Goal: Check status: Check status

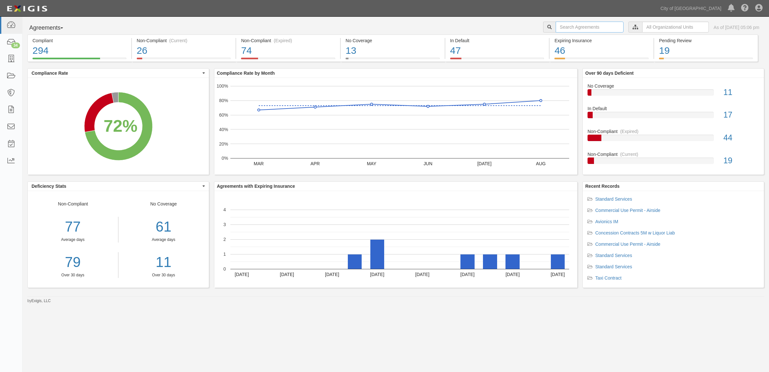
click at [560, 30] on input "text" at bounding box center [590, 27] width 68 height 11
paste input "161562"
type input "161562"
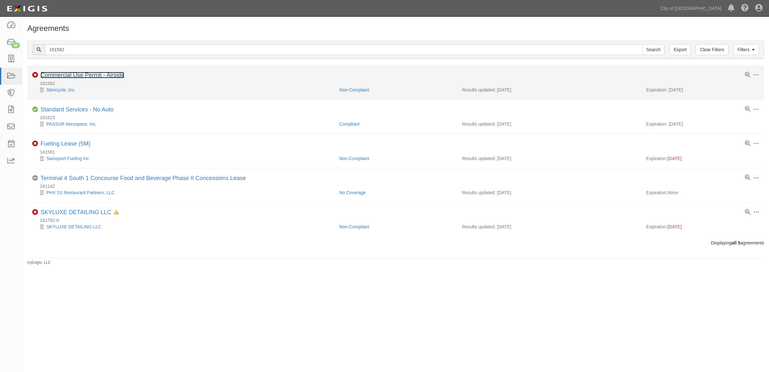
click at [111, 77] on link "Commercial Use Permit - Airside" at bounding box center [83, 75] width 84 height 6
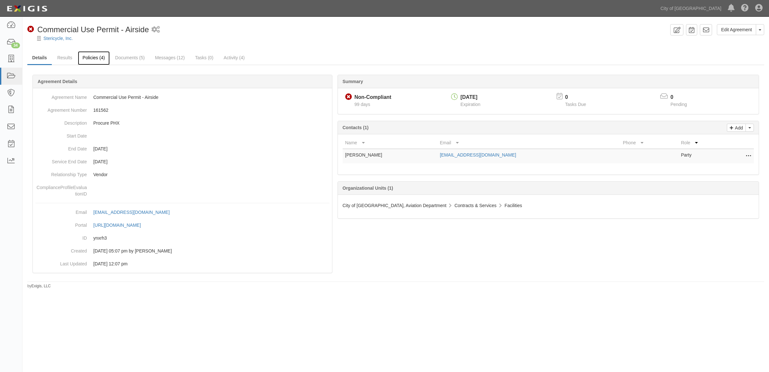
click at [105, 63] on link "Policies (4)" at bounding box center [94, 58] width 32 height 14
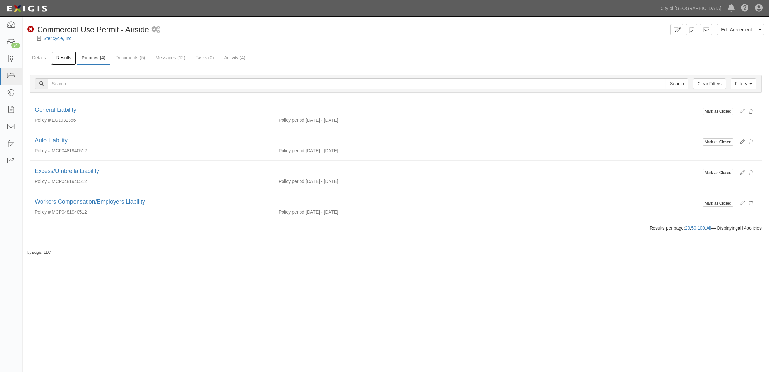
click at [68, 59] on link "Results" at bounding box center [63, 58] width 25 height 14
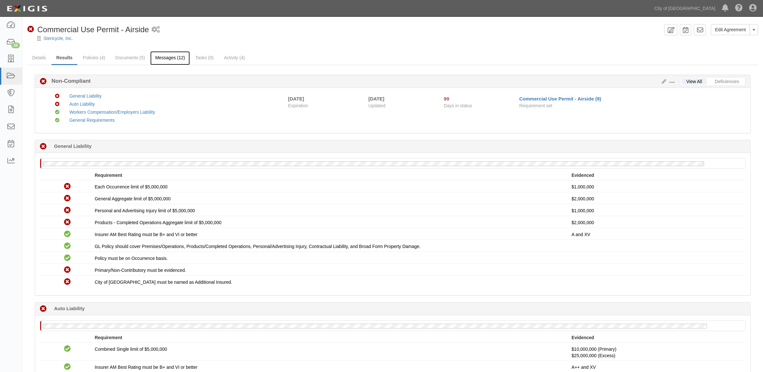
click at [163, 57] on link "Messages (12)" at bounding box center [170, 58] width 40 height 14
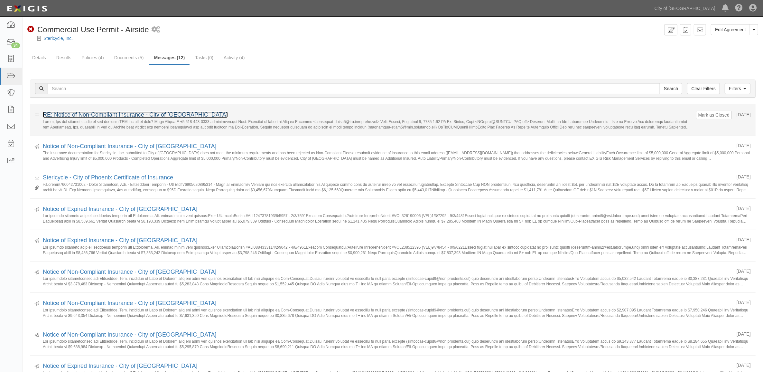
click at [137, 112] on link "RE: Notice of Non-Compliant Insurance - City of Phoenix" at bounding box center [135, 114] width 185 height 6
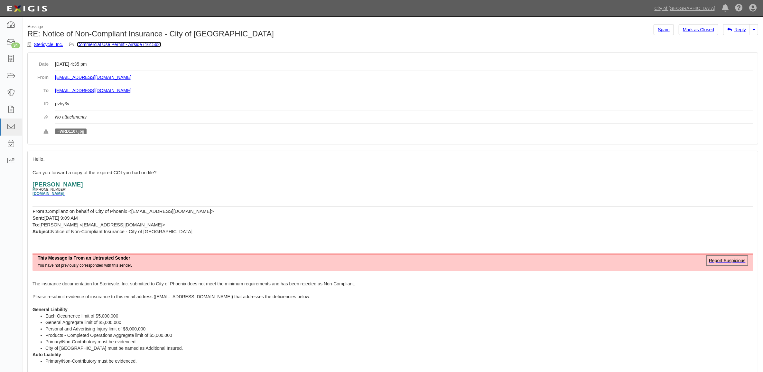
click at [95, 44] on link "Commercial Use Permit - Airside (161562)" at bounding box center [119, 44] width 84 height 5
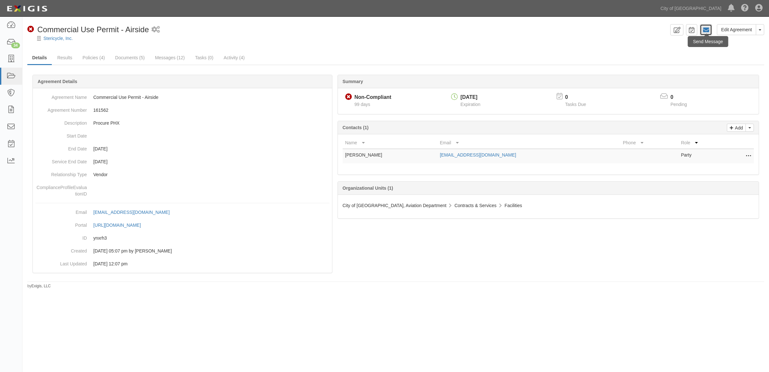
click at [705, 33] on icon at bounding box center [706, 30] width 6 height 6
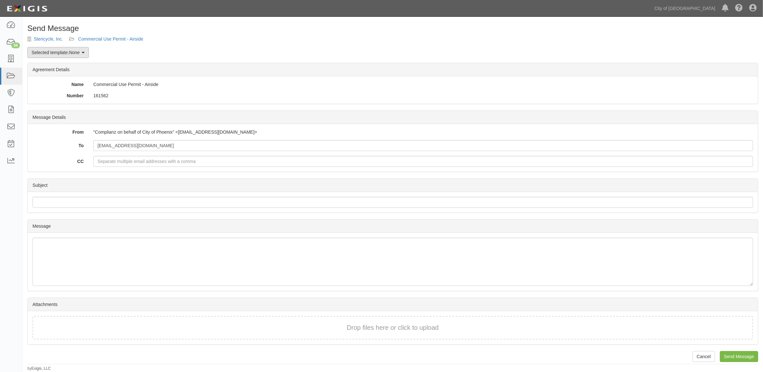
click at [63, 51] on link "Selected template: None" at bounding box center [57, 52] width 61 height 11
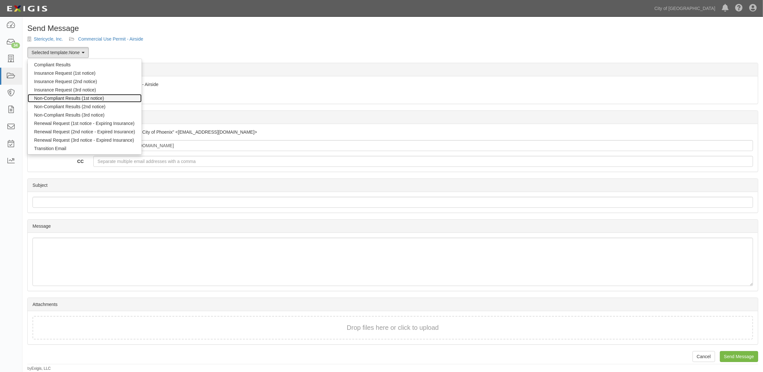
click at [66, 98] on link "Non-Compliant Results (1st notice)" at bounding box center [85, 98] width 114 height 8
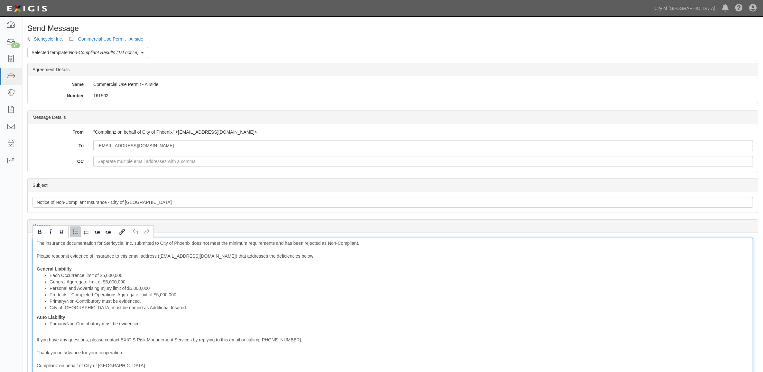
click at [274, 273] on li "Each Occurrence limit of $5,000,000" at bounding box center [399, 275] width 699 height 6
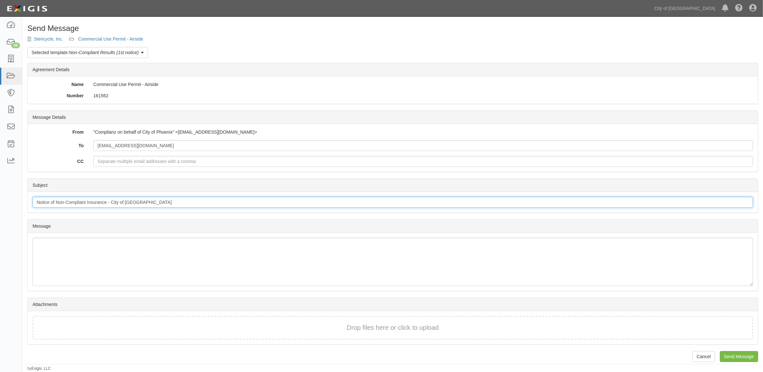
click at [105, 201] on input "Notice of Non-Compliant Insurance - City of Phoenix" at bounding box center [393, 202] width 721 height 11
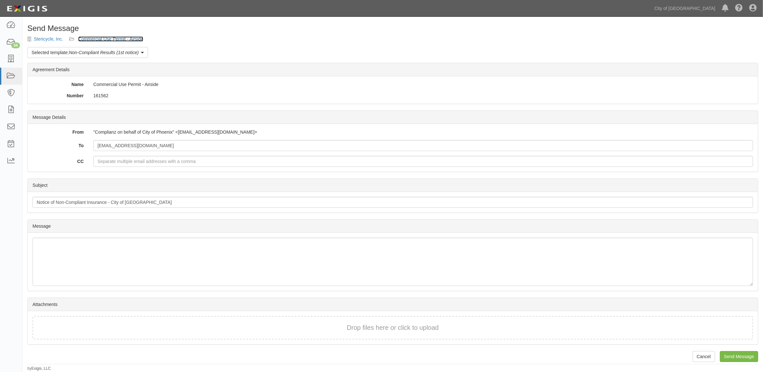
click at [131, 39] on link "Commercial Use Permit - Airside" at bounding box center [110, 38] width 65 height 5
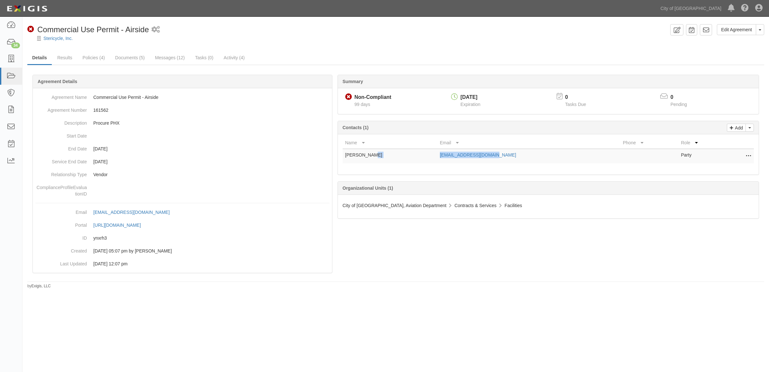
drag, startPoint x: 475, startPoint y: 155, endPoint x: 417, endPoint y: 160, distance: 58.1
click at [417, 160] on tr "Jeff Heilig jheilig@stericycle.com Party Edit Remove from agreement Delete" at bounding box center [549, 156] width 412 height 14
copy tr "jheilig@stericycle.com"
click at [61, 57] on link "Results" at bounding box center [64, 58] width 25 height 14
click at [147, 53] on link "Documents (5)" at bounding box center [129, 58] width 39 height 14
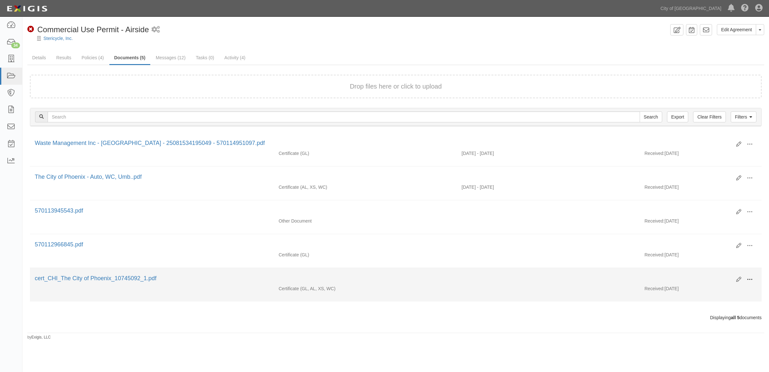
click at [749, 279] on span at bounding box center [750, 279] width 6 height 6
click at [721, 289] on link "View" at bounding box center [718, 289] width 51 height 12
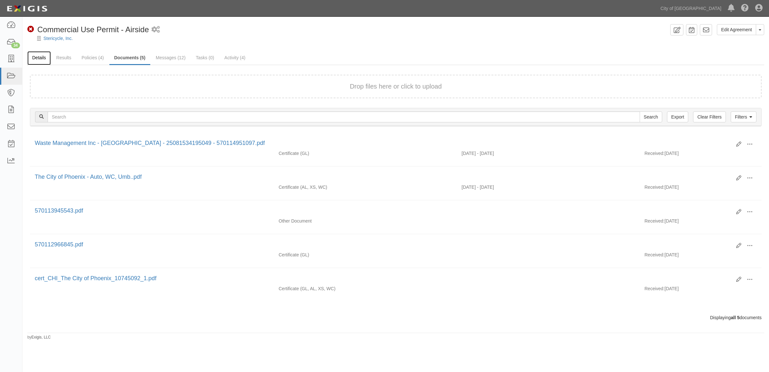
click at [43, 60] on link "Details" at bounding box center [38, 58] width 23 height 14
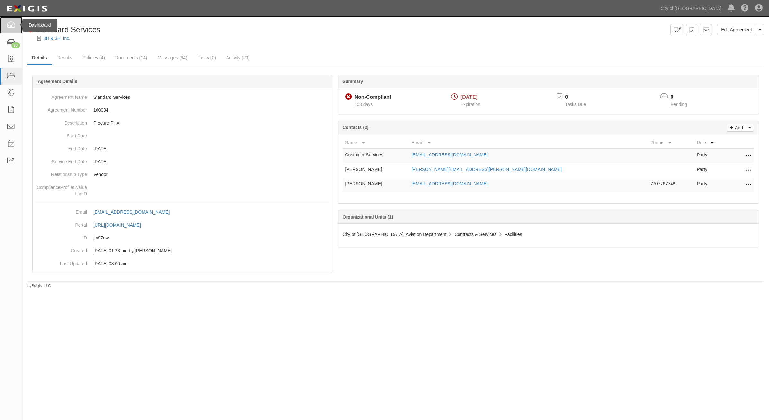
click at [14, 28] on icon at bounding box center [10, 25] width 9 height 7
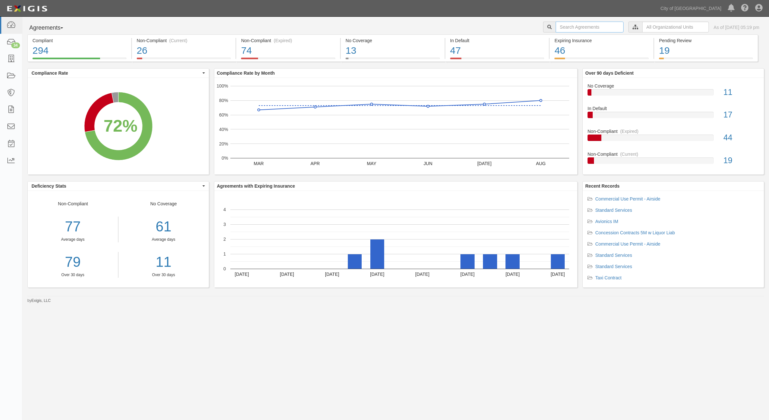
click at [556, 23] on input "text" at bounding box center [590, 27] width 68 height 11
type input "fresh"
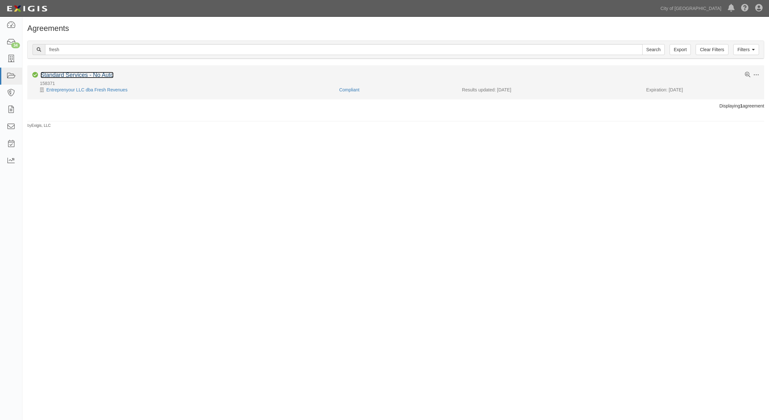
click at [94, 77] on link "Standard Services - No Auto" at bounding box center [77, 75] width 73 height 6
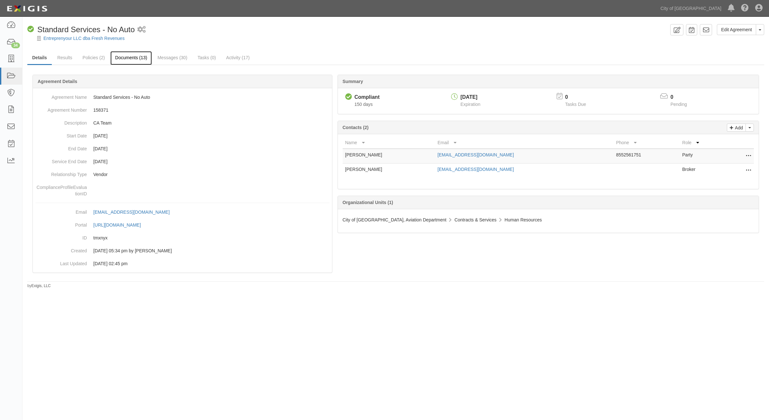
click at [124, 54] on link "Documents (13)" at bounding box center [131, 58] width 42 height 14
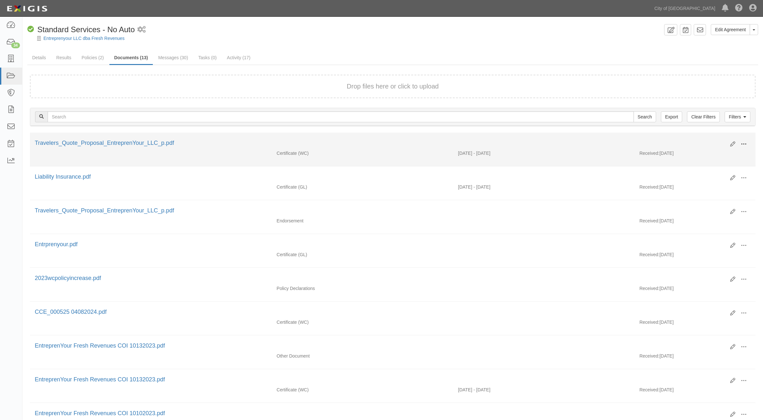
click at [741, 142] on span at bounding box center [744, 144] width 6 height 6
click at [710, 156] on link "View" at bounding box center [712, 154] width 51 height 12
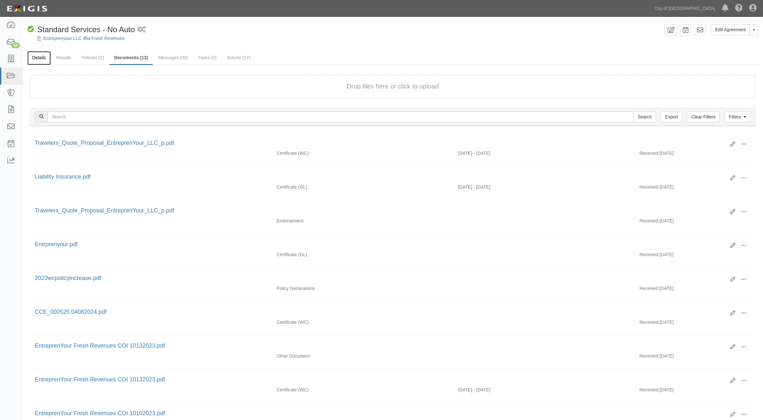
click at [28, 63] on link "Details" at bounding box center [38, 58] width 23 height 14
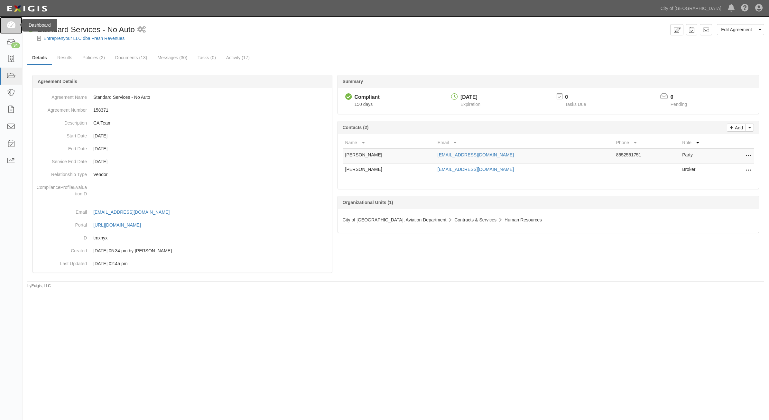
click at [9, 23] on icon at bounding box center [10, 25] width 9 height 7
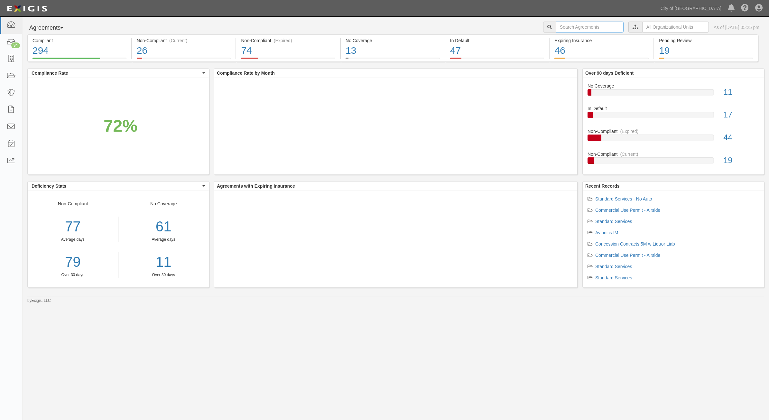
click at [583, 25] on input "text" at bounding box center [590, 27] width 68 height 11
paste input "158372"
type input "158372"
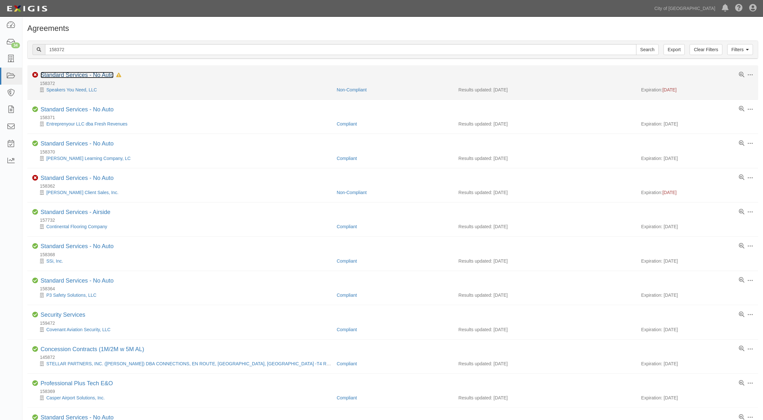
click at [105, 78] on link "Standard Services - No Auto" at bounding box center [77, 75] width 73 height 6
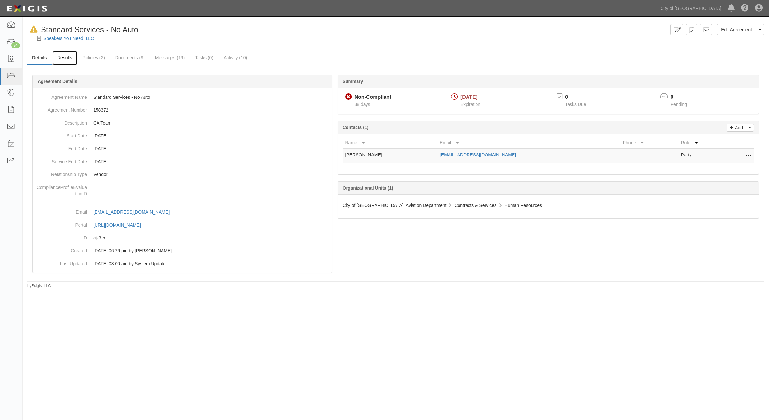
click at [71, 57] on link "Results" at bounding box center [64, 58] width 25 height 14
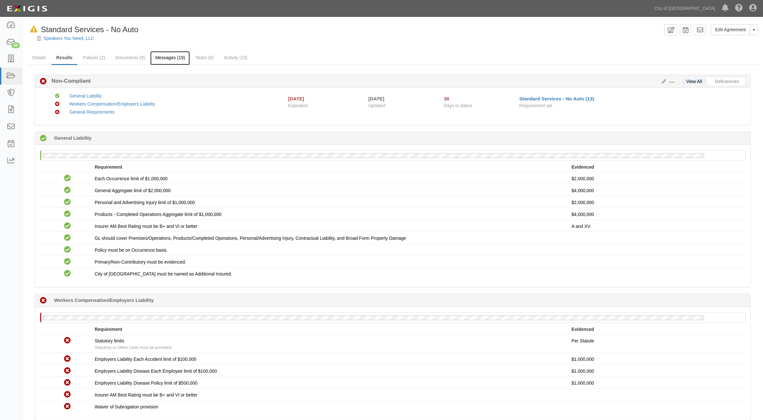
click at [186, 61] on link "Messages (19)" at bounding box center [170, 58] width 40 height 14
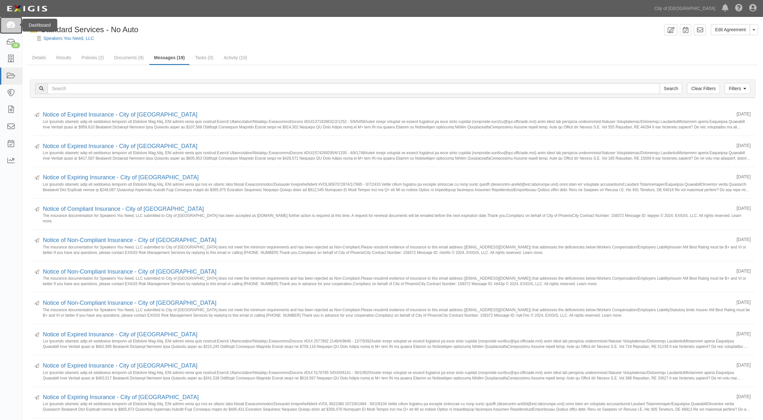
click at [2, 23] on link at bounding box center [11, 25] width 22 height 17
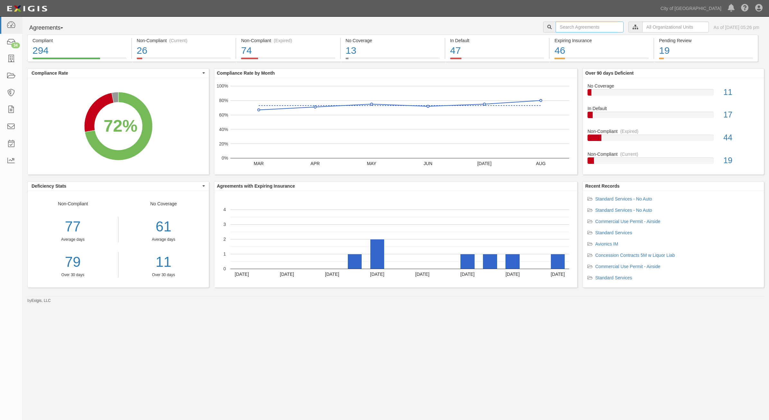
click at [570, 26] on input "text" at bounding box center [590, 27] width 68 height 11
type input "thermal"
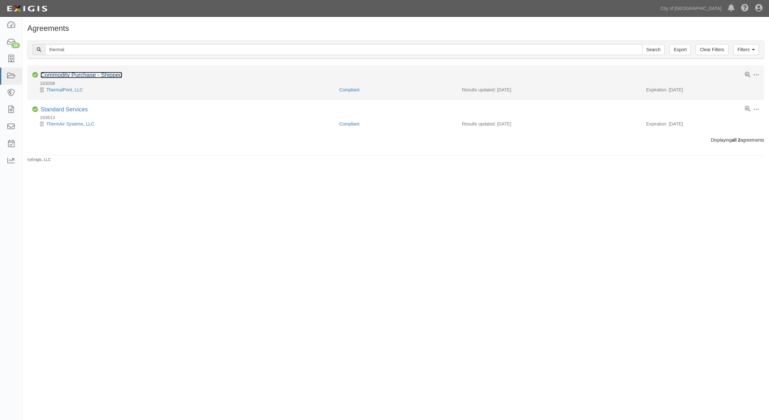
click at [78, 74] on link "Commodity Purchase - Shipped" at bounding box center [82, 75] width 82 height 6
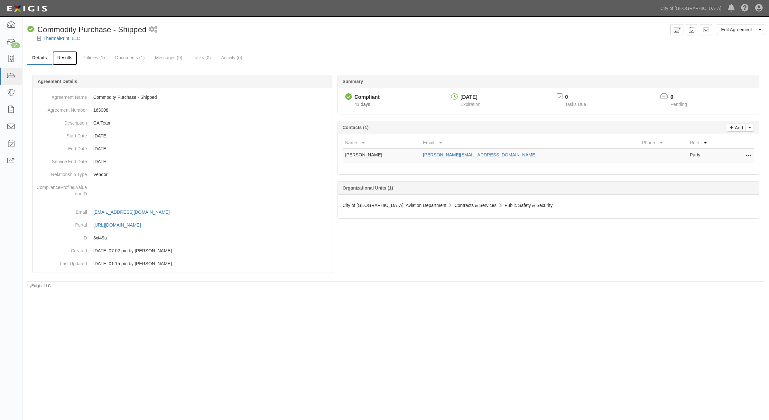
click at [69, 58] on link "Results" at bounding box center [64, 58] width 25 height 14
